Goal: Task Accomplishment & Management: Manage account settings

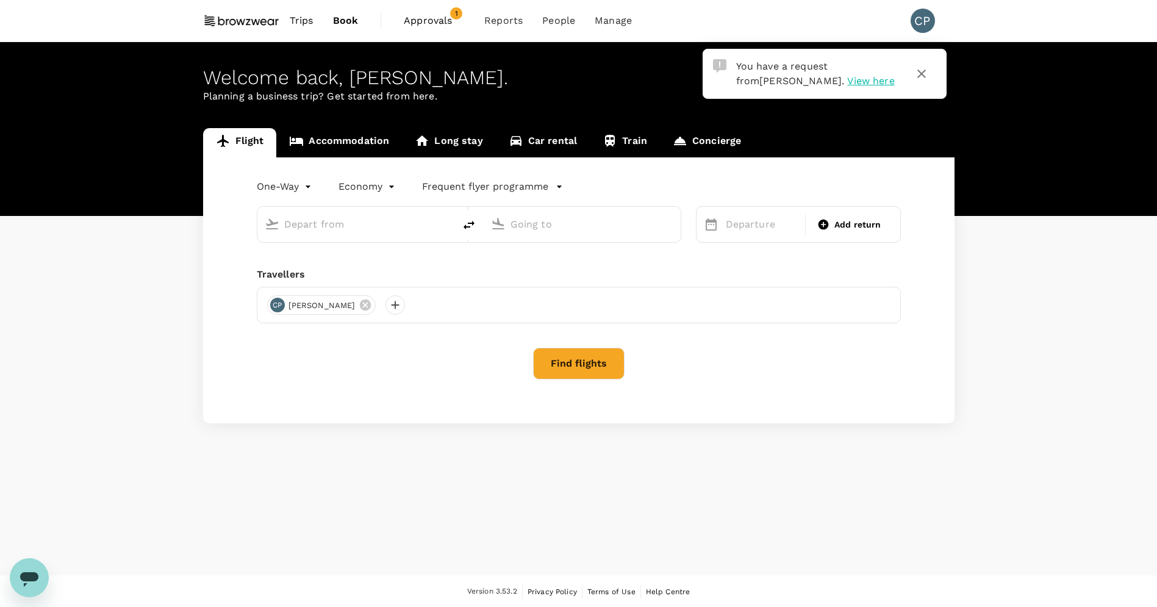
click at [847, 81] on span "View here" at bounding box center [870, 81] width 47 height 12
type input "[US_STATE], [GEOGRAPHIC_DATA] (any)"
type input "[GEOGRAPHIC_DATA] ([GEOGRAPHIC_DATA]), [GEOGRAPHIC_DATA] (any)"
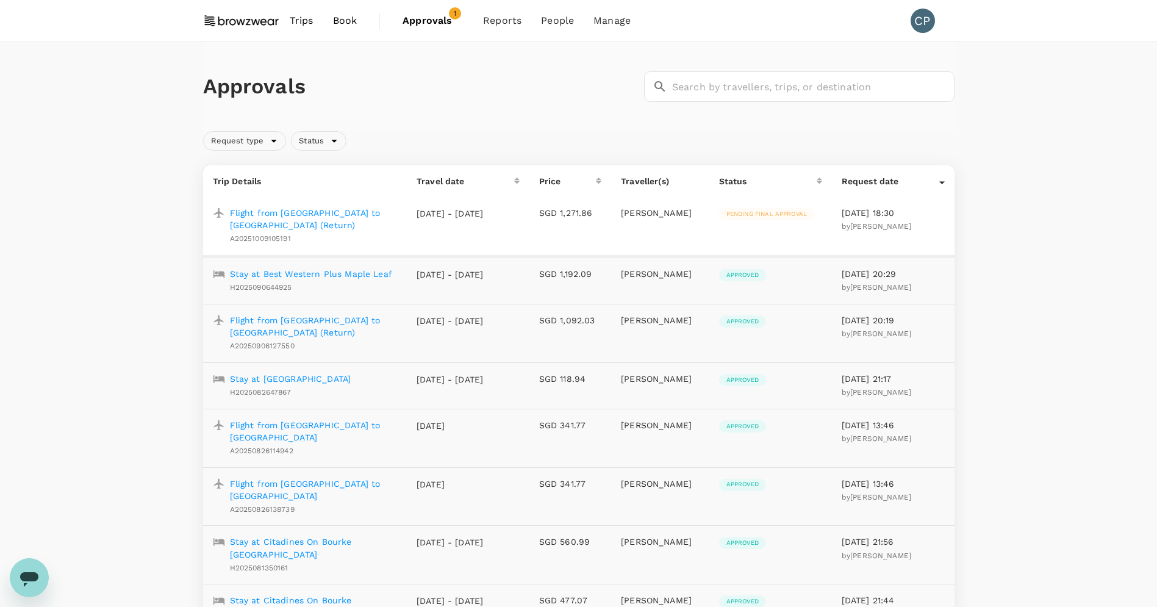
click at [290, 212] on p "Flight from [GEOGRAPHIC_DATA] to [GEOGRAPHIC_DATA] (Return)" at bounding box center [313, 219] width 167 height 24
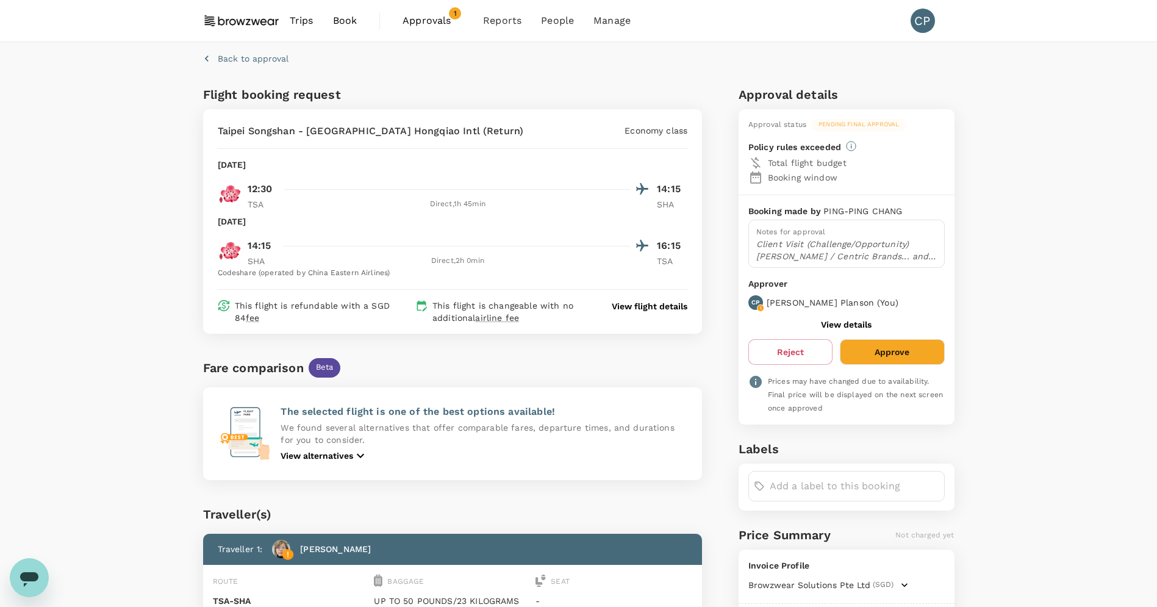
click at [791, 254] on p "Client Visit (Challenge/Opportunity) [PERSON_NAME] / Centric Brands... and [DAT…" at bounding box center [846, 250] width 181 height 24
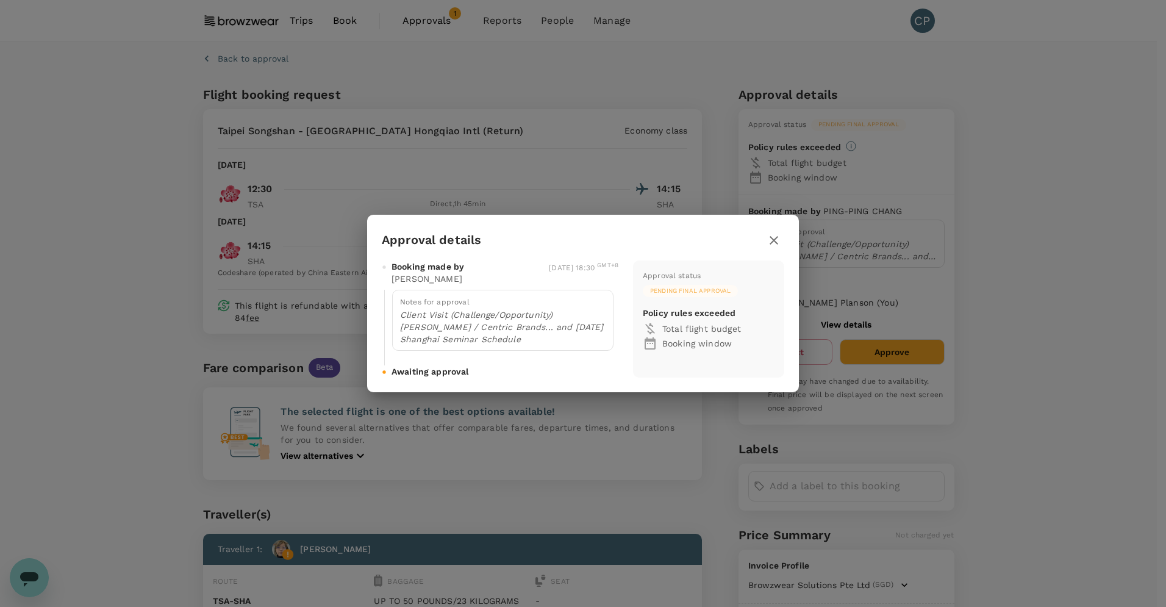
click at [777, 241] on icon "button" at bounding box center [774, 240] width 15 height 15
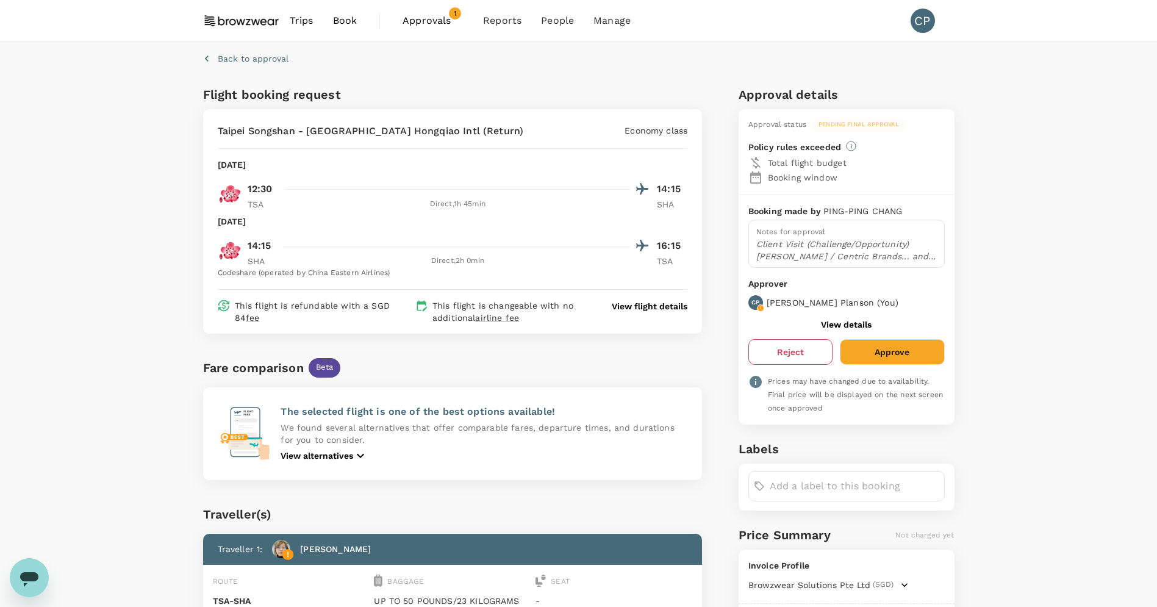
click at [796, 356] on button "Reject" at bounding box center [790, 352] width 84 height 26
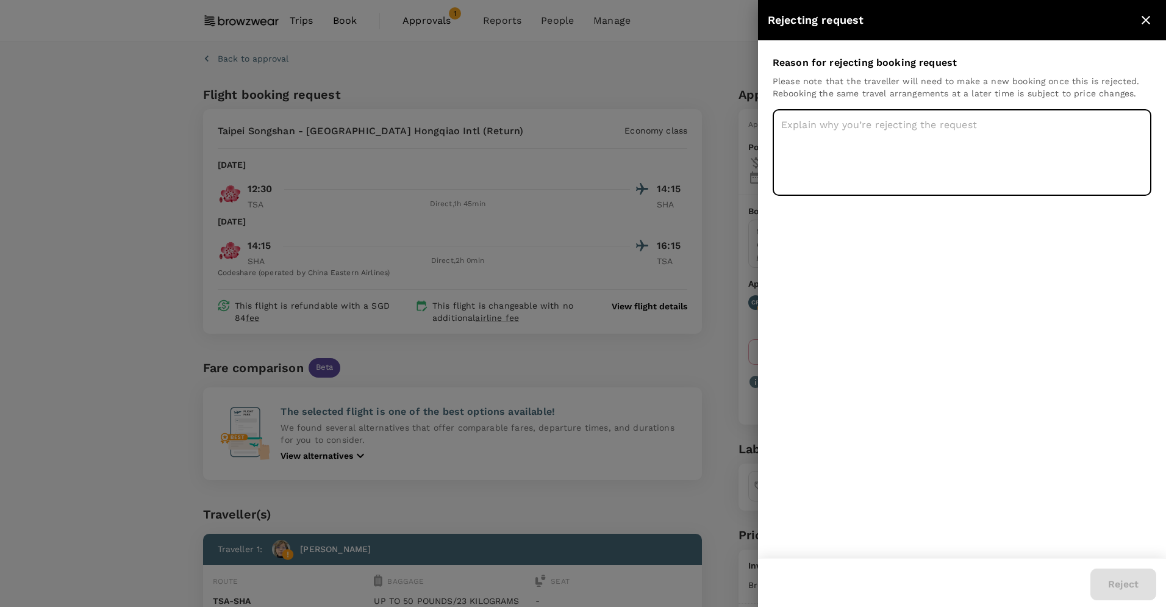
click at [818, 145] on textarea at bounding box center [962, 152] width 379 height 87
type textarea "spoke with [PERSON_NAME]. being handled by local employee"
click at [1104, 565] on div "Reject" at bounding box center [1119, 579] width 76 height 41
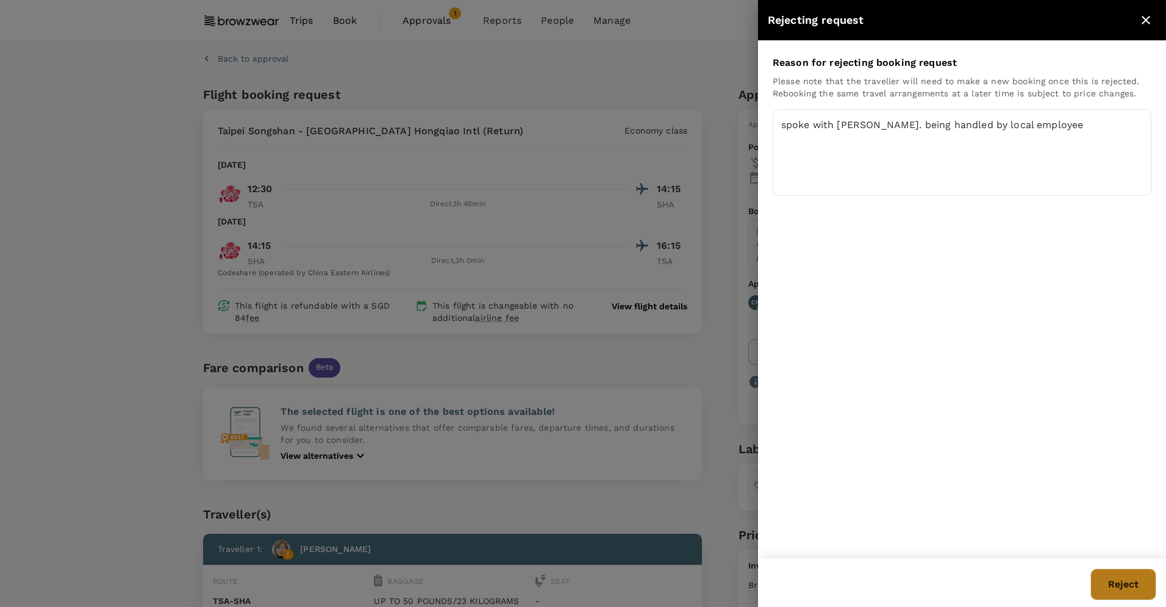
click at [1111, 580] on button "Reject" at bounding box center [1123, 584] width 66 height 32
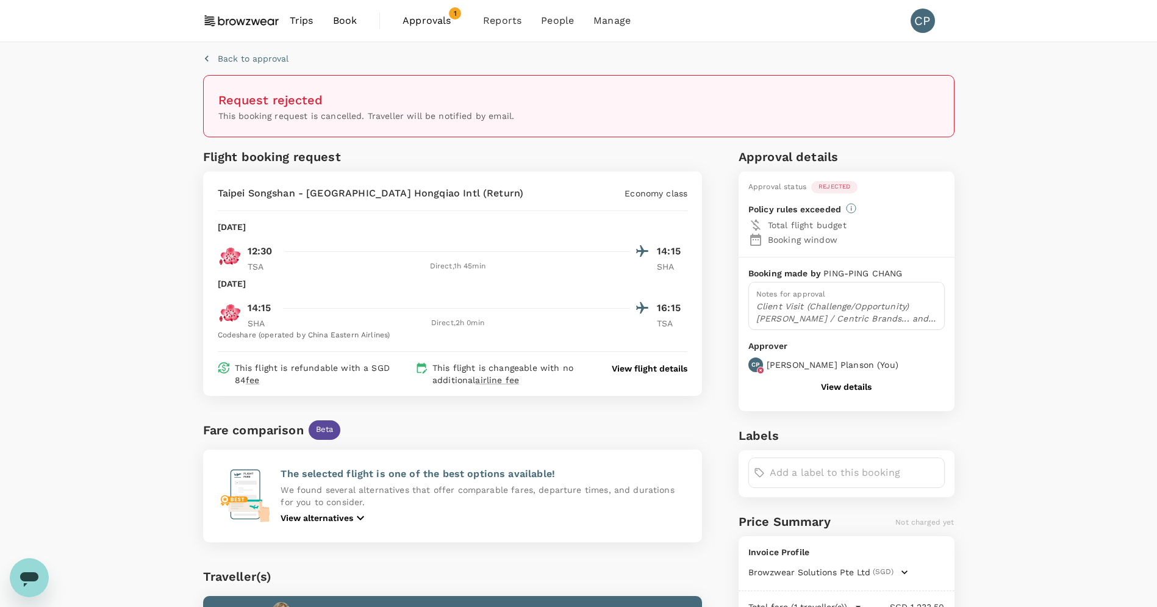
click at [419, 23] on span "Approvals" at bounding box center [433, 20] width 61 height 15
